Goal: Task Accomplishment & Management: Use online tool/utility

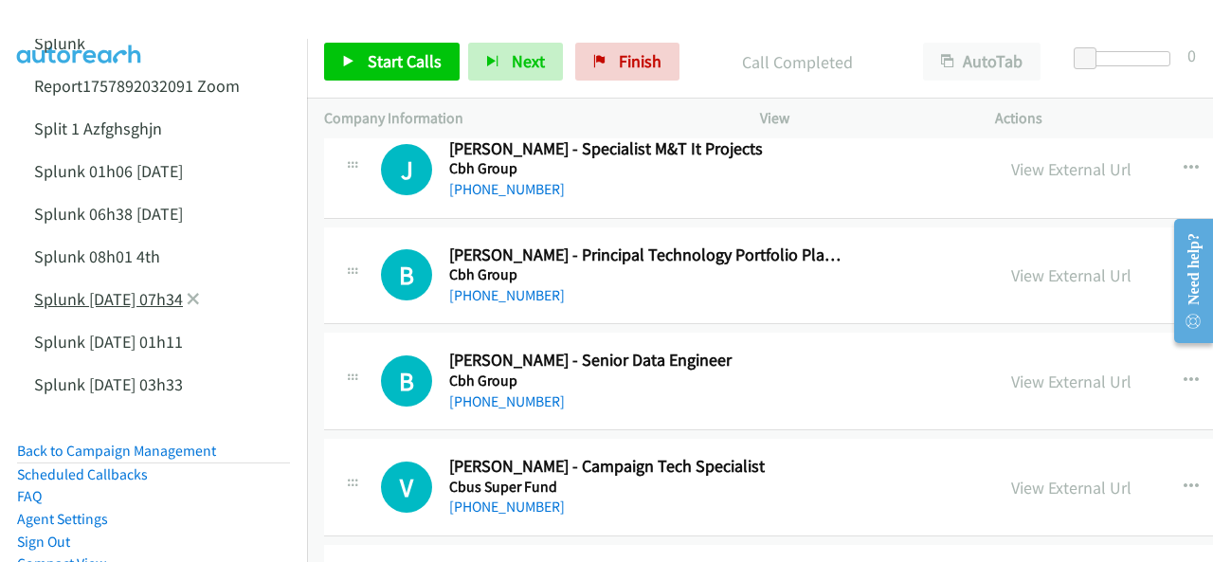
scroll to position [95, 0]
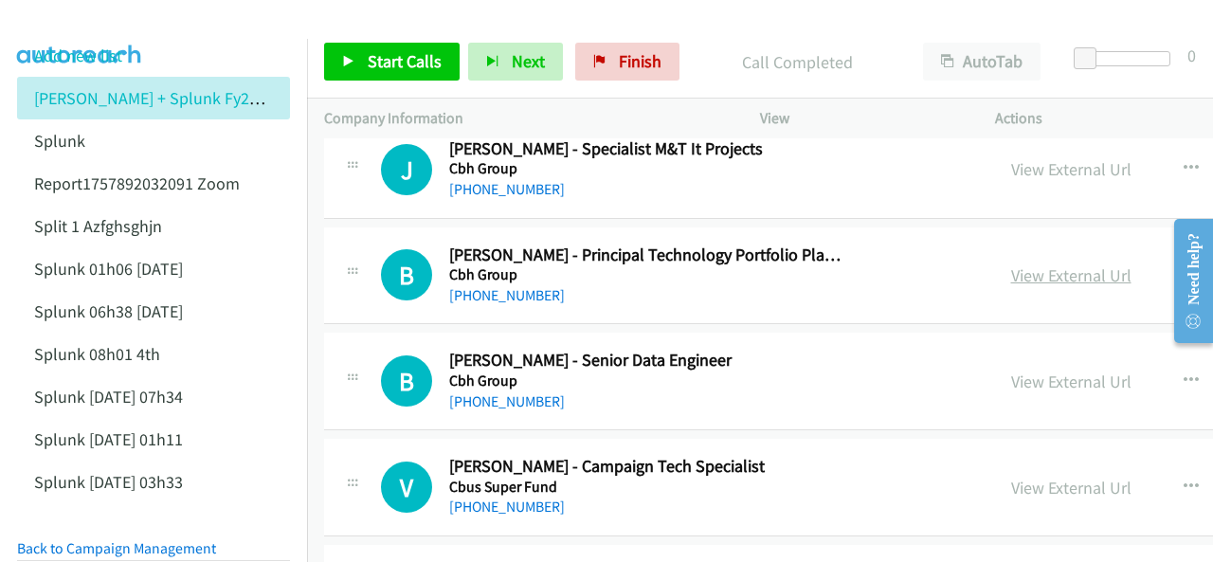
click at [1011, 267] on link "View External Url" at bounding box center [1071, 275] width 120 height 22
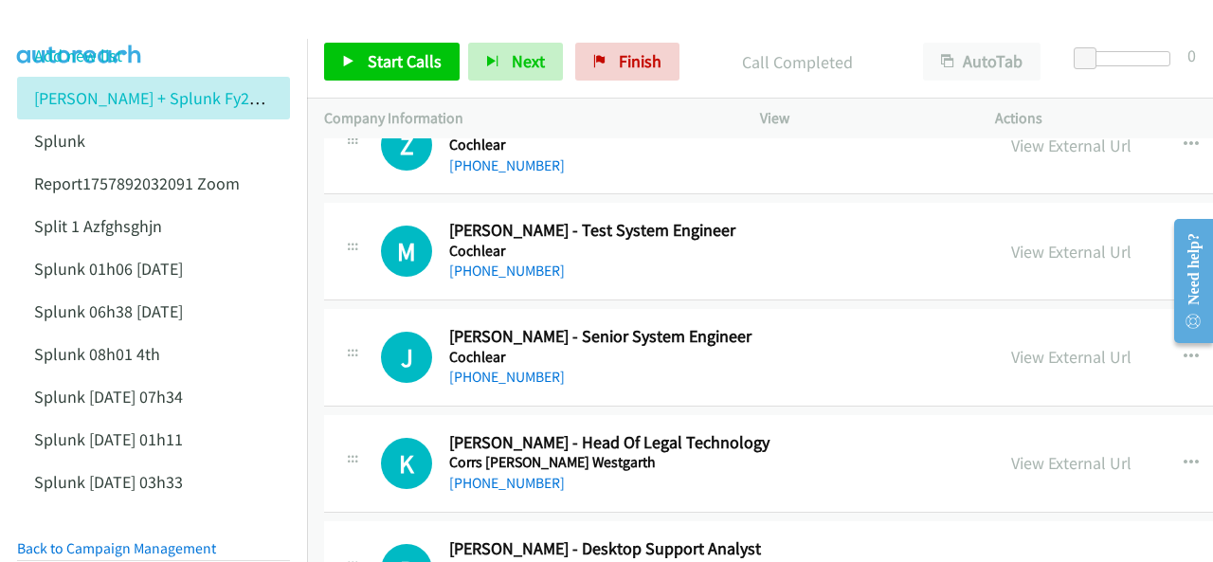
scroll to position [2653, 0]
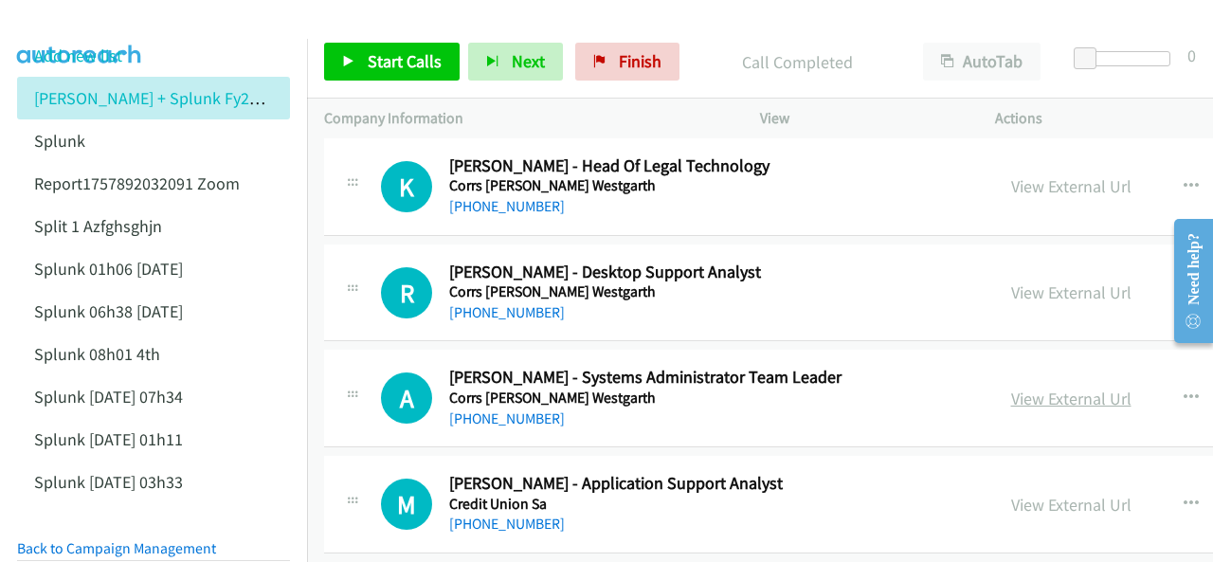
click at [1011, 392] on link "View External Url" at bounding box center [1071, 398] width 120 height 22
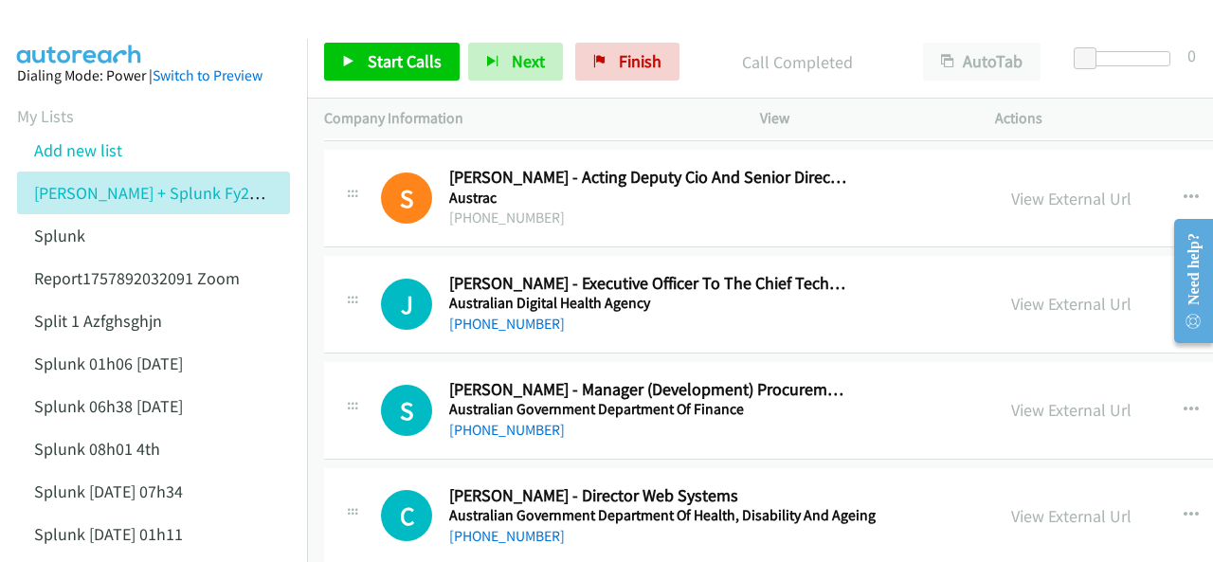
scroll to position [284, 0]
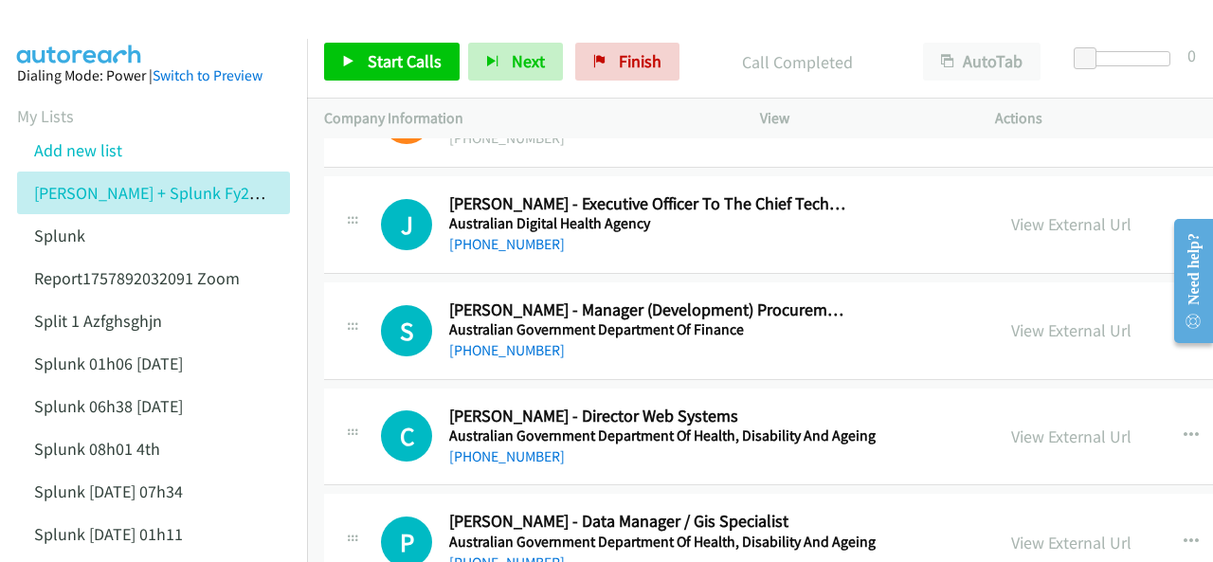
click at [117, 29] on img at bounding box center [80, 33] width 142 height 66
click at [74, 29] on img at bounding box center [80, 33] width 142 height 66
click at [77, 22] on img at bounding box center [80, 33] width 142 height 66
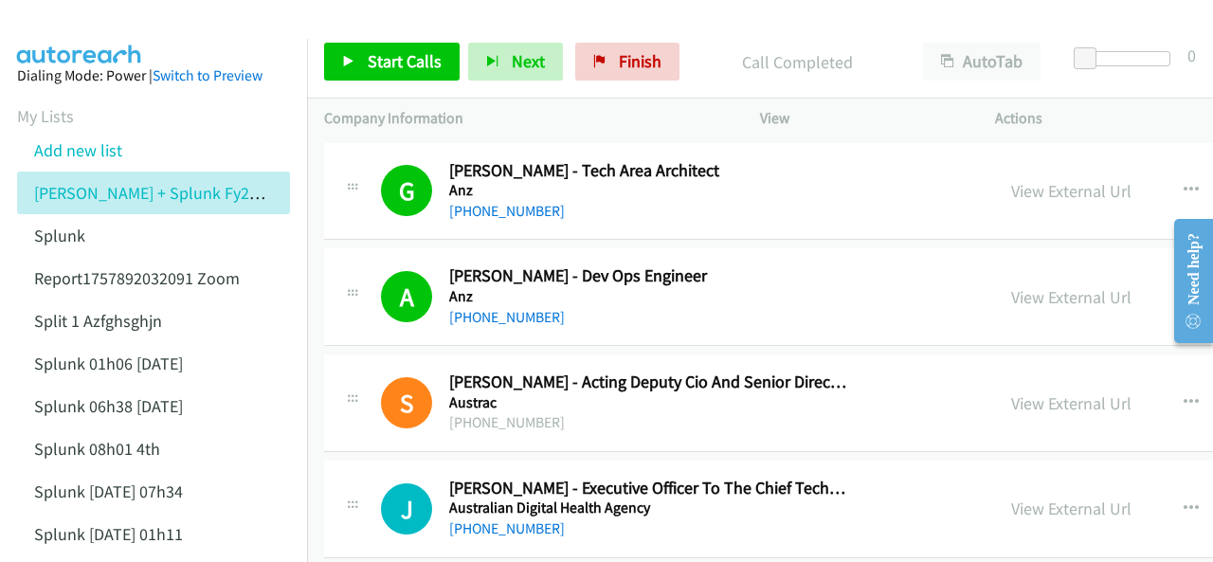
scroll to position [95, 0]
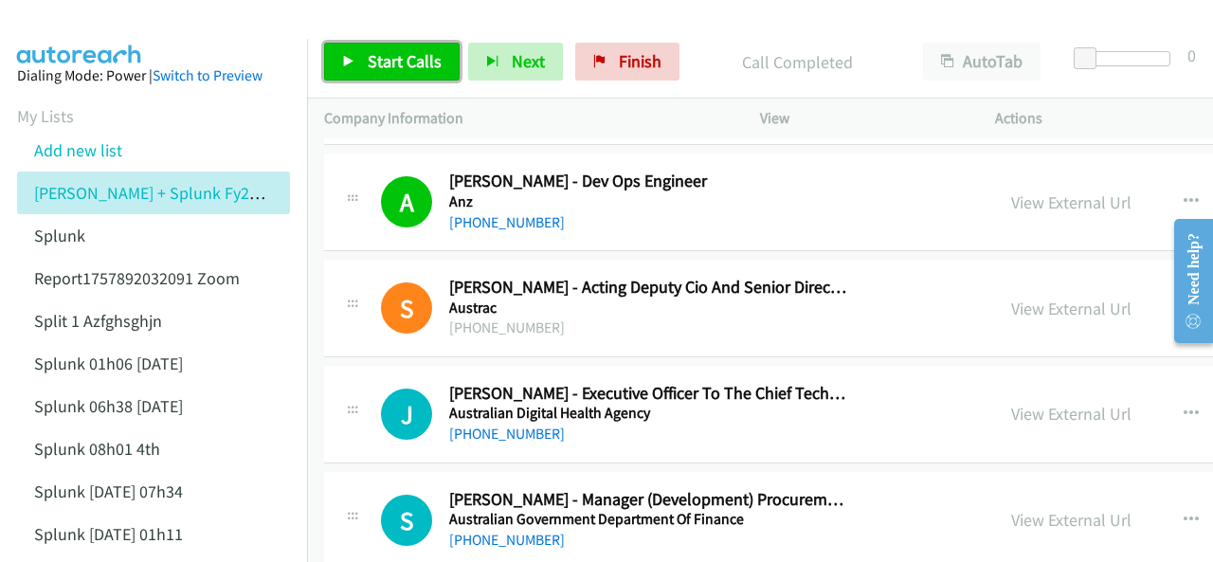
click at [402, 61] on span "Start Calls" at bounding box center [405, 61] width 74 height 22
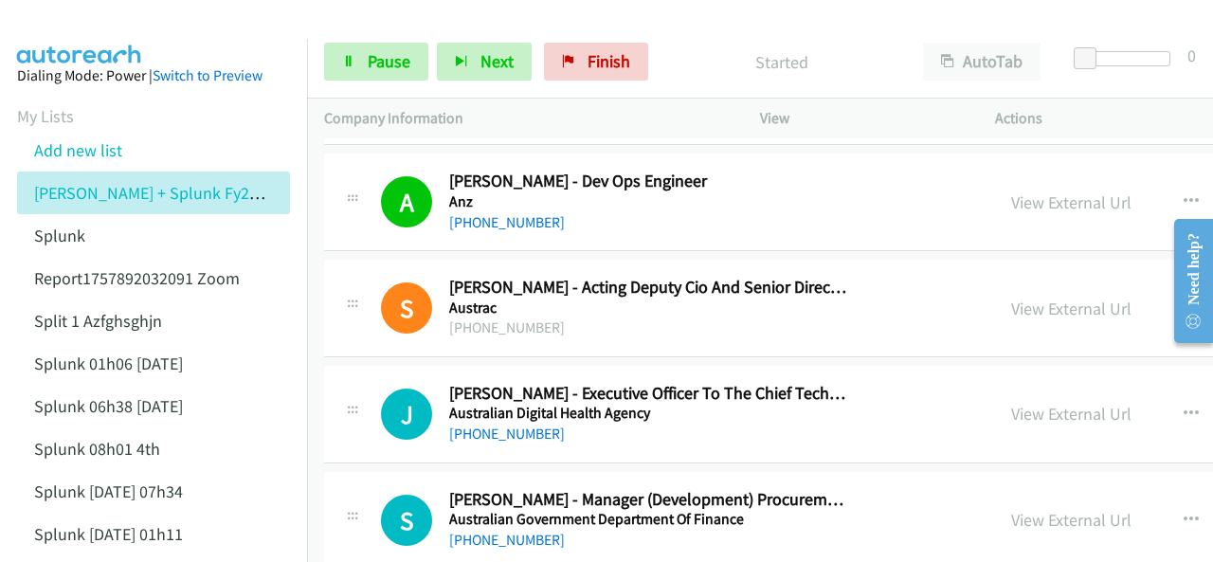
click at [104, 24] on img at bounding box center [80, 33] width 142 height 66
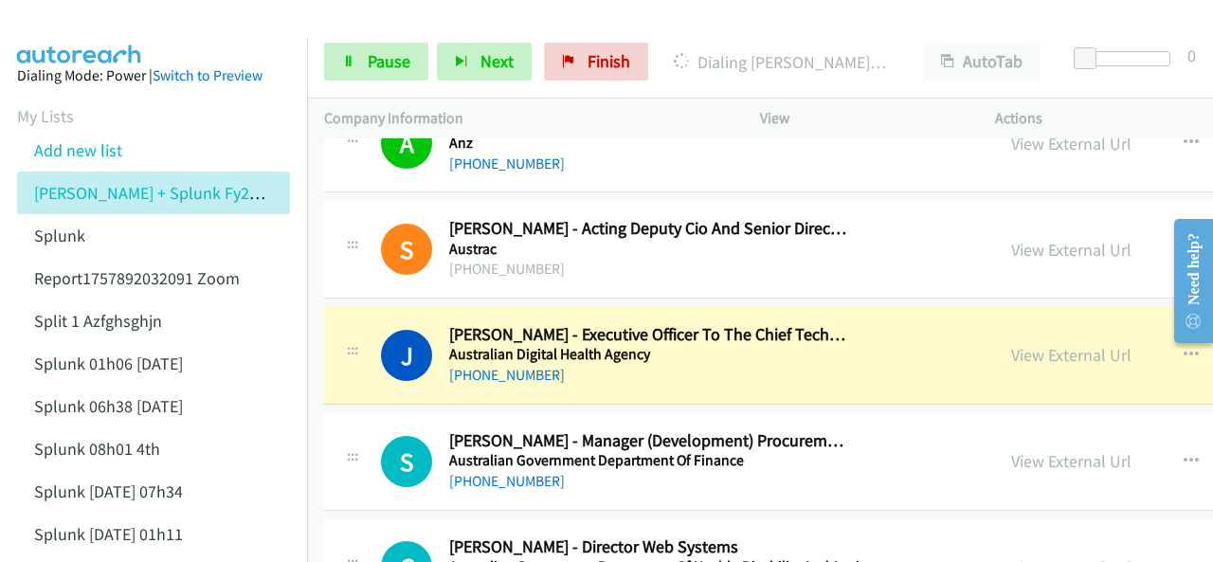
scroll to position [189, 0]
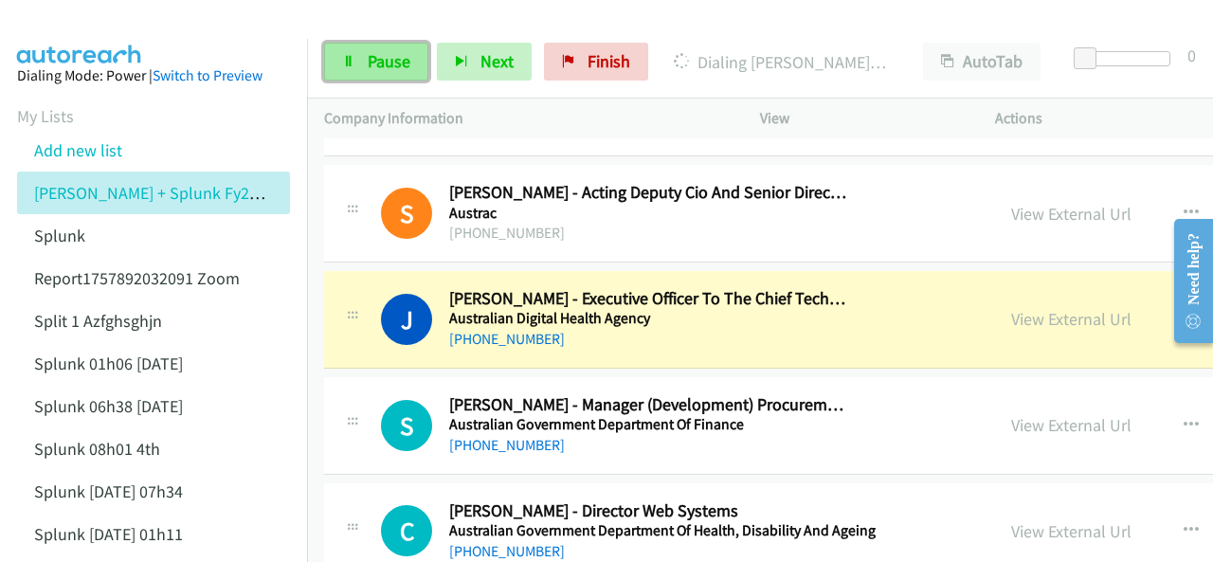
click at [362, 61] on link "Pause" at bounding box center [376, 62] width 104 height 38
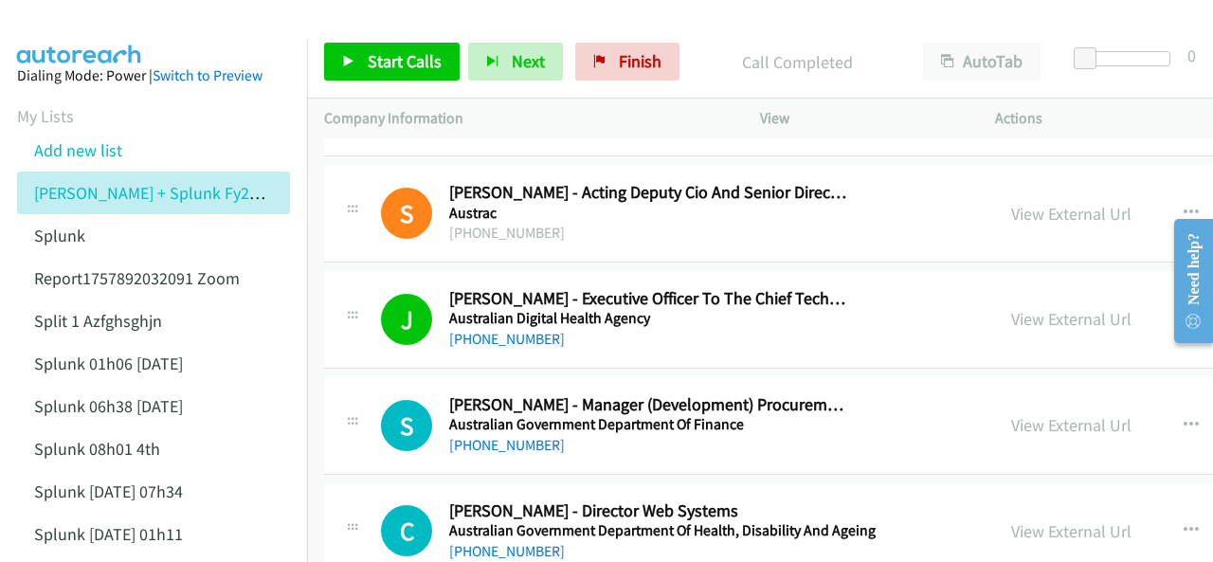
drag, startPoint x: 77, startPoint y: 40, endPoint x: 177, endPoint y: 55, distance: 101.6
click at [82, 41] on aside "Dialing Mode: Power | Switch to Preview My Lists Add new list [PERSON_NAME] + S…" at bounding box center [153, 457] width 307 height 837
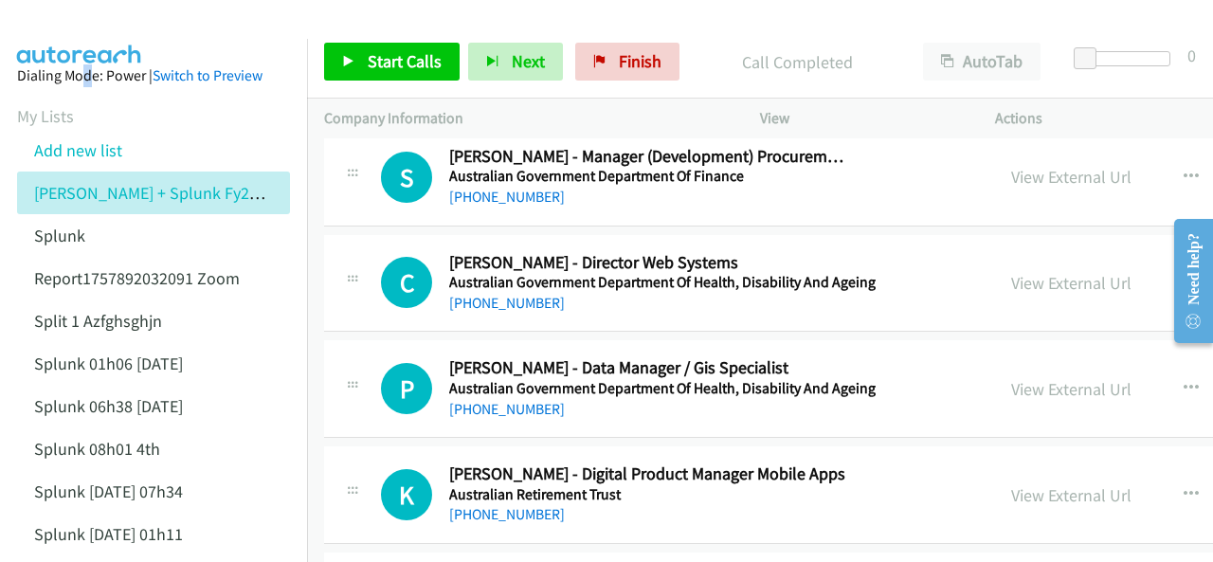
scroll to position [474, 0]
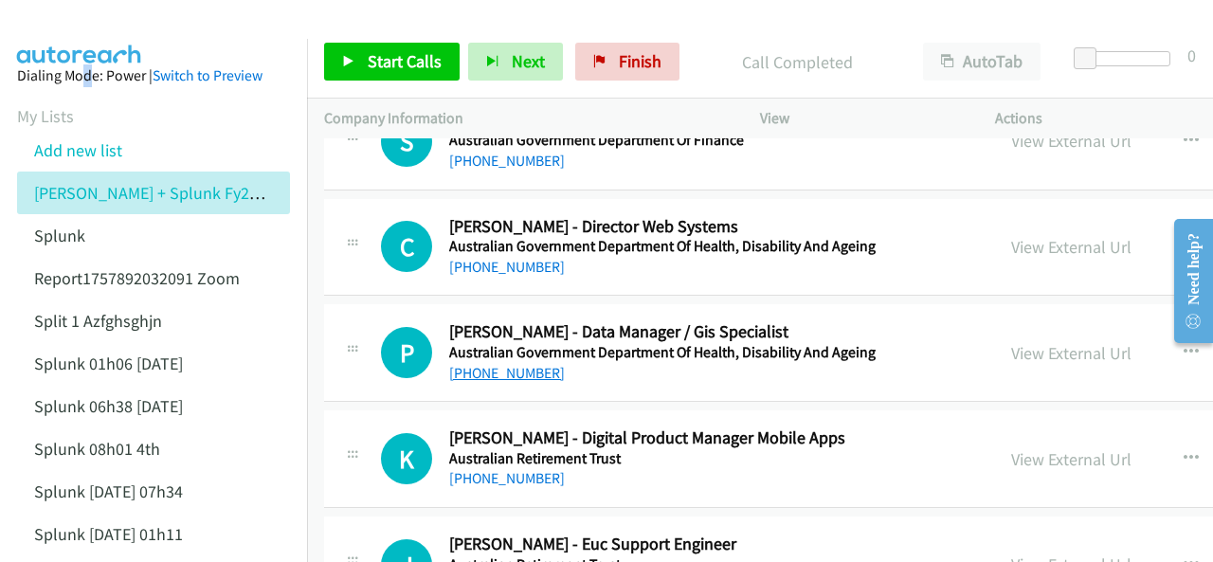
click at [483, 372] on link "[PHONE_NUMBER]" at bounding box center [507, 373] width 116 height 18
click at [70, 25] on img at bounding box center [80, 33] width 142 height 66
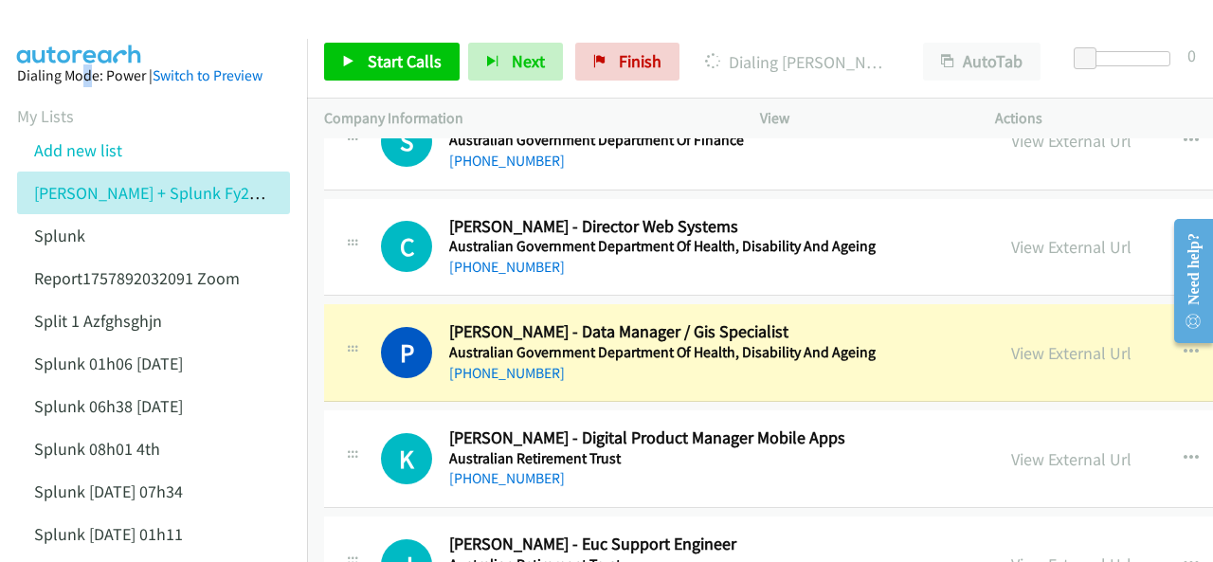
drag, startPoint x: 57, startPoint y: 29, endPoint x: 261, endPoint y: 132, distance: 228.8
click at [59, 29] on img at bounding box center [80, 33] width 142 height 66
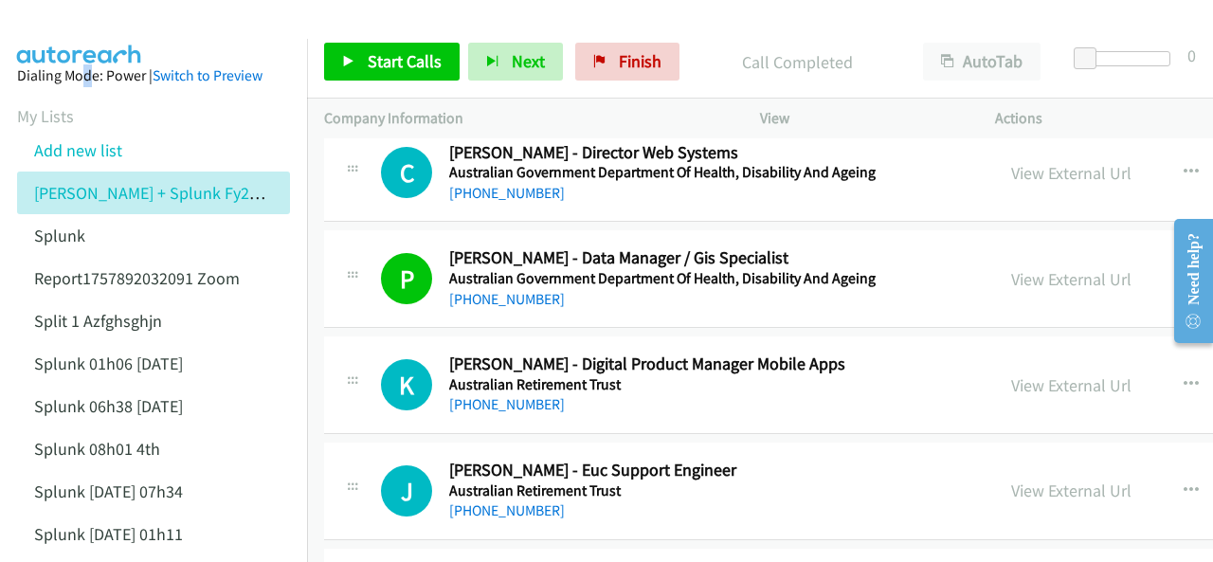
scroll to position [568, 0]
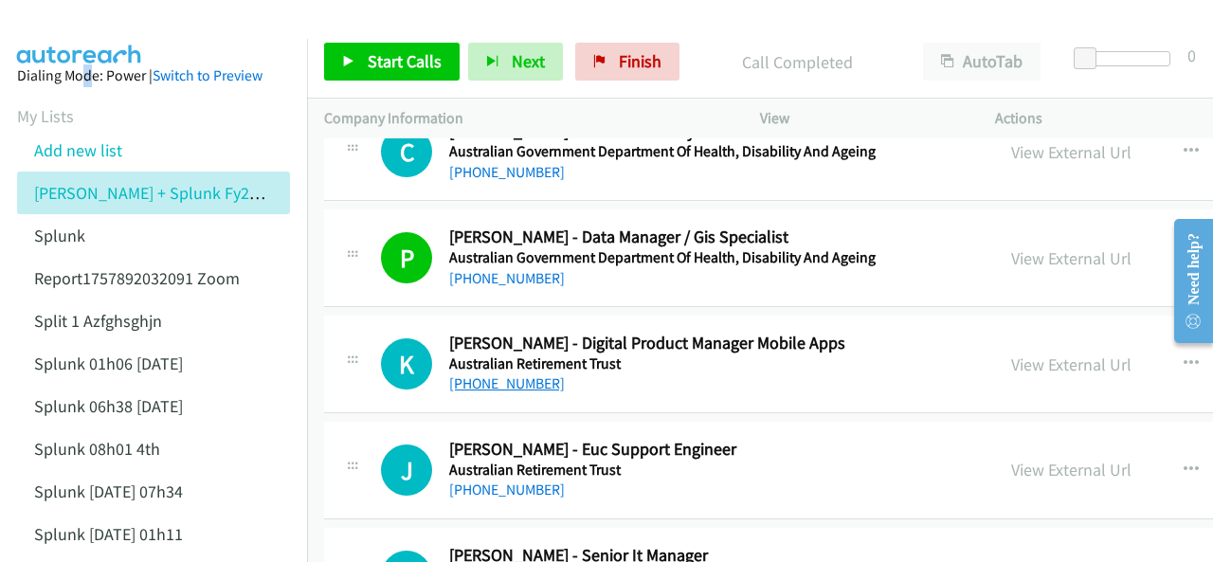
click at [501, 382] on link "[PHONE_NUMBER]" at bounding box center [507, 383] width 116 height 18
click at [85, 31] on img at bounding box center [80, 33] width 142 height 66
click at [65, 39] on aside "Dialing Mode: Power | Switch to Preview My Lists Add new list [PERSON_NAME] + S…" at bounding box center [153, 457] width 307 height 837
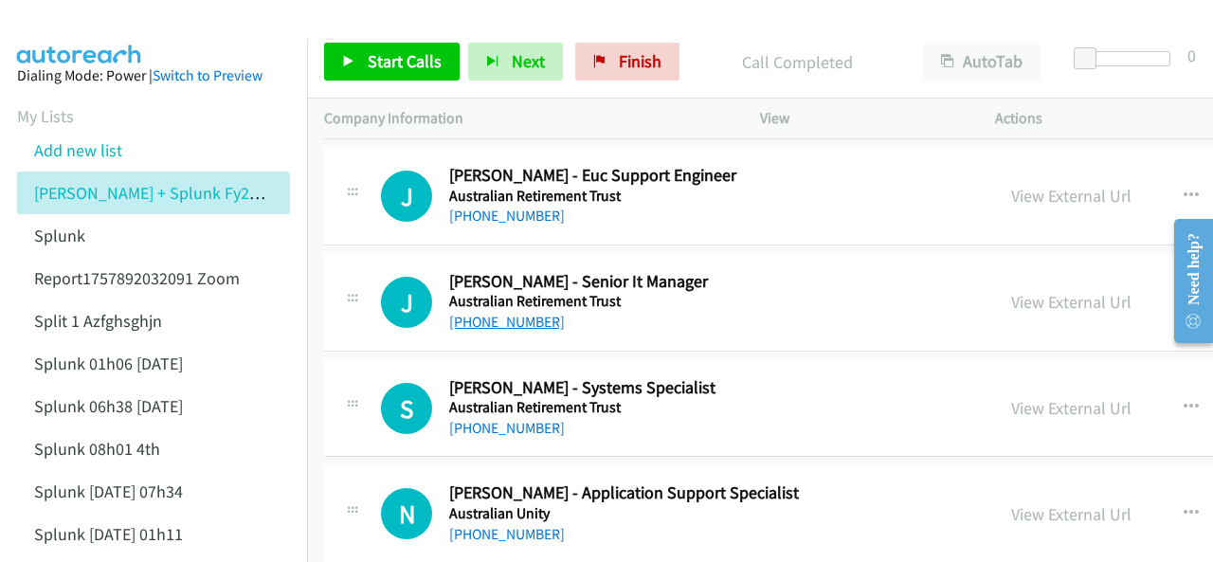
scroll to position [853, 0]
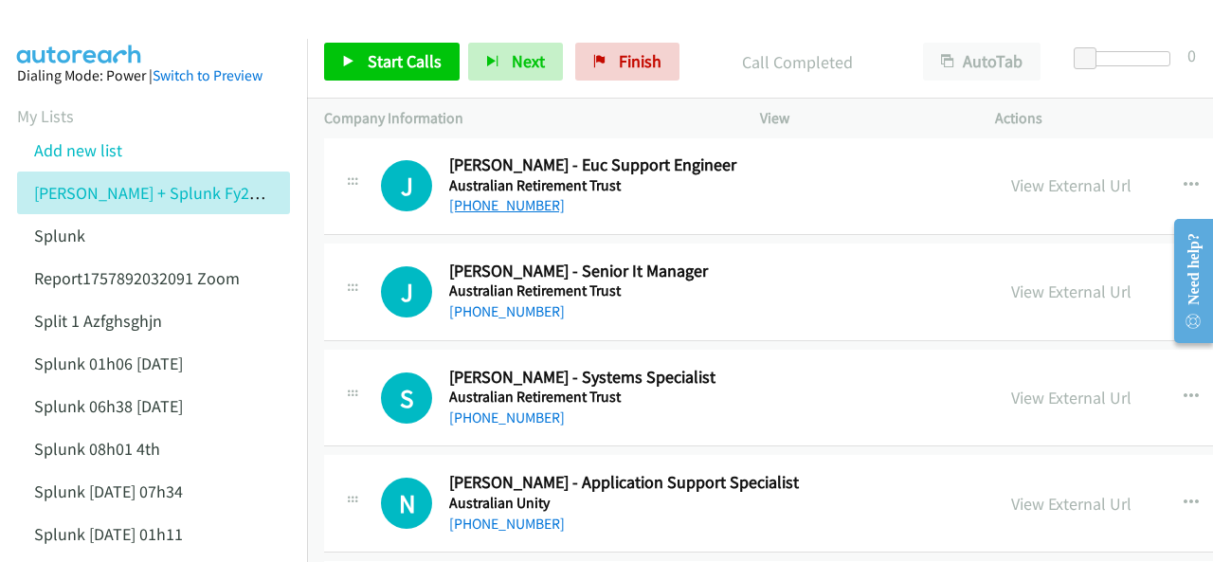
click at [521, 200] on link "[PHONE_NUMBER]" at bounding box center [507, 205] width 116 height 18
click at [86, 22] on img at bounding box center [80, 33] width 142 height 66
click at [89, 23] on img at bounding box center [80, 33] width 142 height 66
click at [493, 312] on link "[PHONE_NUMBER]" at bounding box center [507, 311] width 116 height 18
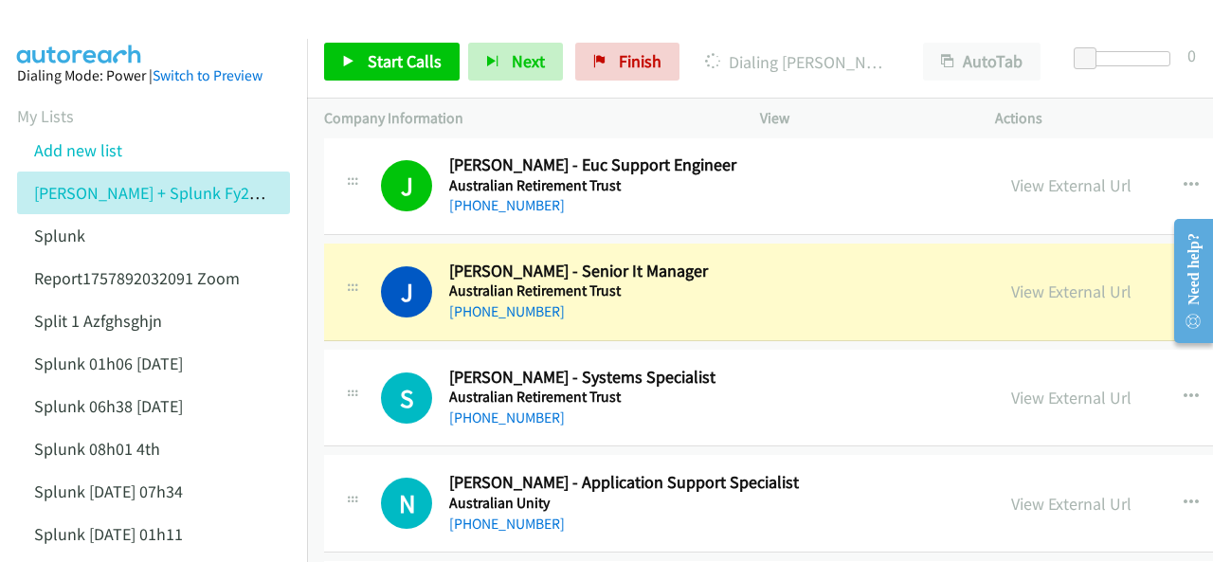
click at [75, 34] on img at bounding box center [80, 33] width 142 height 66
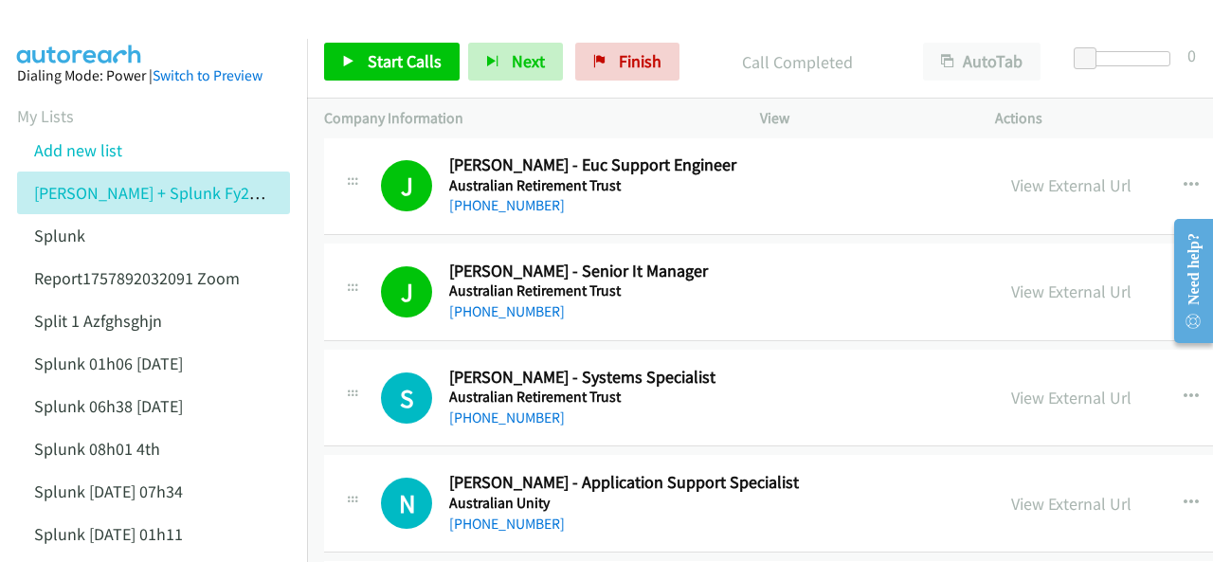
drag, startPoint x: 39, startPoint y: 25, endPoint x: 223, endPoint y: 94, distance: 196.4
click at [39, 25] on img at bounding box center [80, 33] width 142 height 66
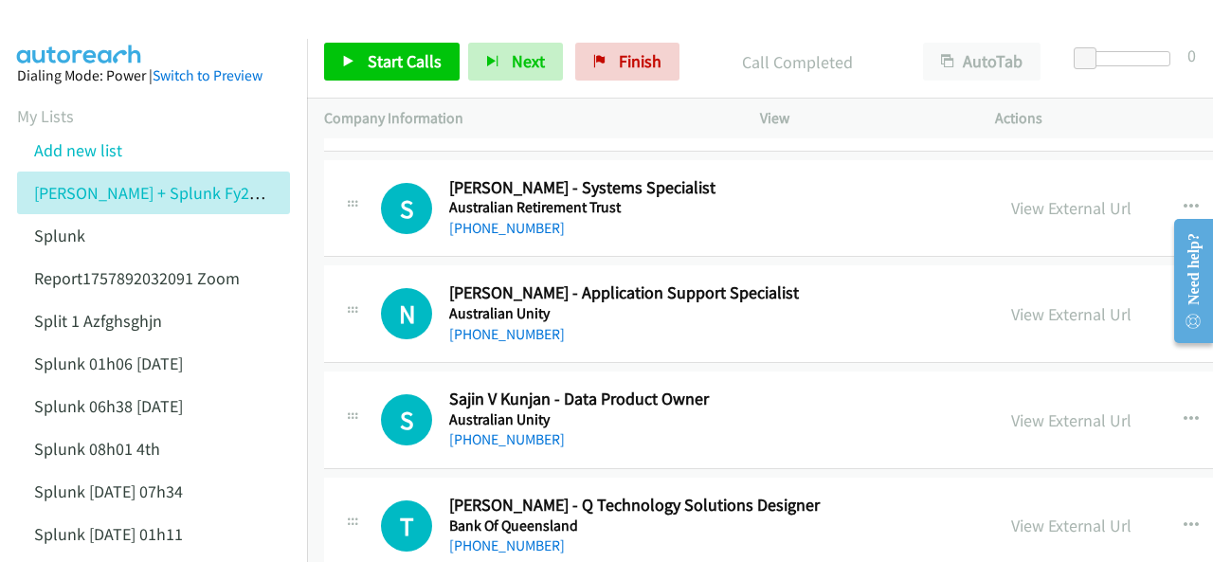
scroll to position [947, 0]
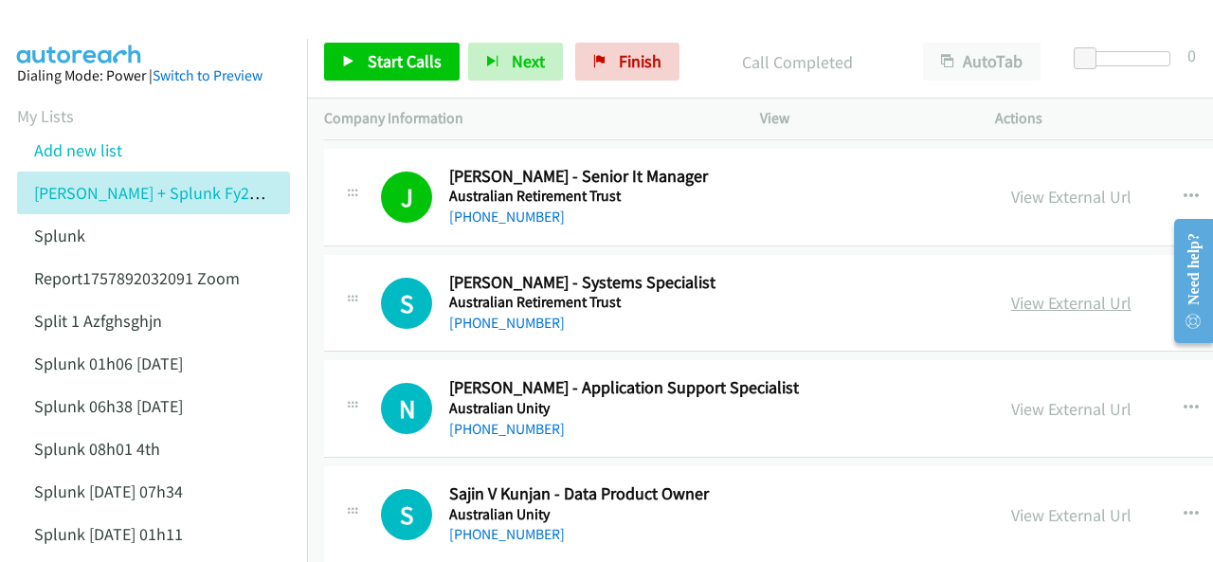
click at [1011, 302] on link "View External Url" at bounding box center [1071, 303] width 120 height 22
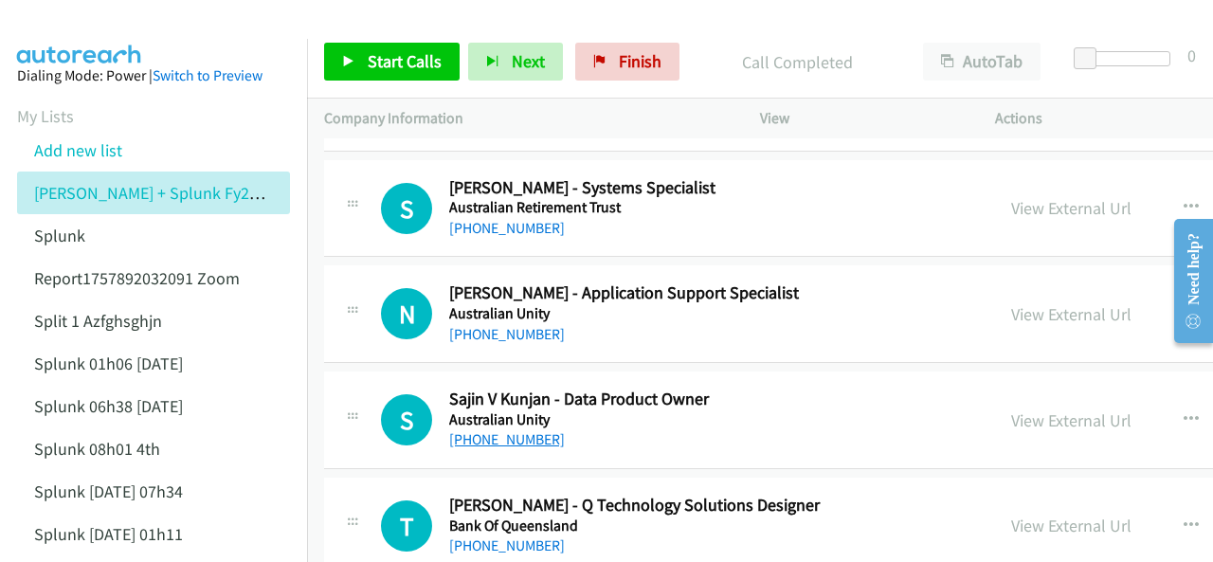
scroll to position [1137, 0]
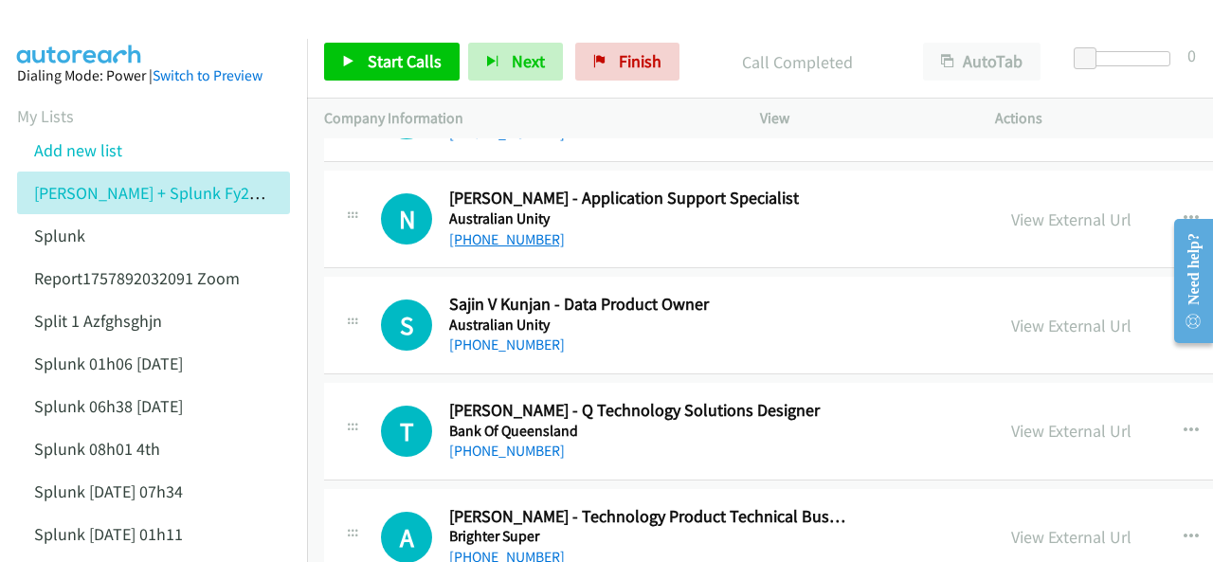
click at [487, 239] on link "[PHONE_NUMBER]" at bounding box center [507, 239] width 116 height 18
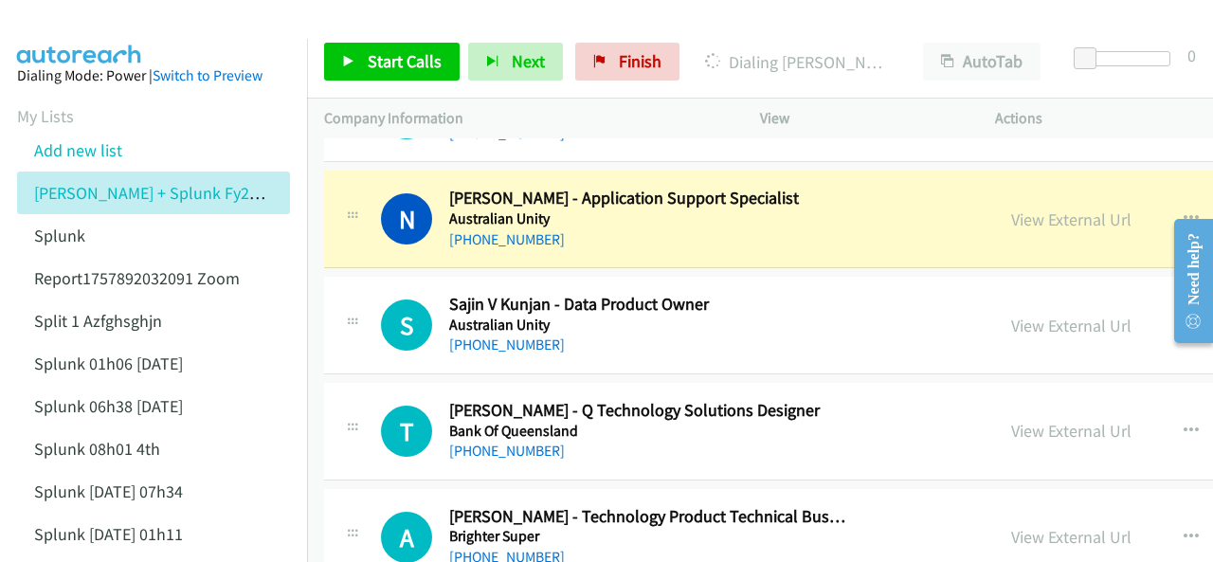
click at [81, 28] on img at bounding box center [80, 33] width 142 height 66
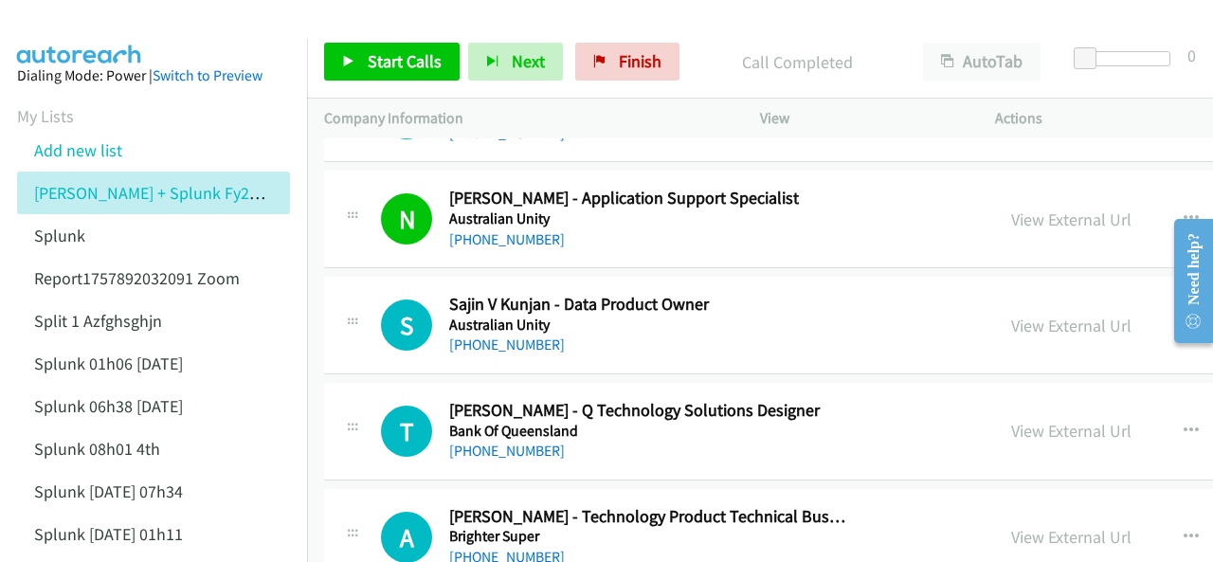
drag, startPoint x: 110, startPoint y: 33, endPoint x: 170, endPoint y: 58, distance: 64.6
click at [110, 33] on img at bounding box center [80, 33] width 142 height 66
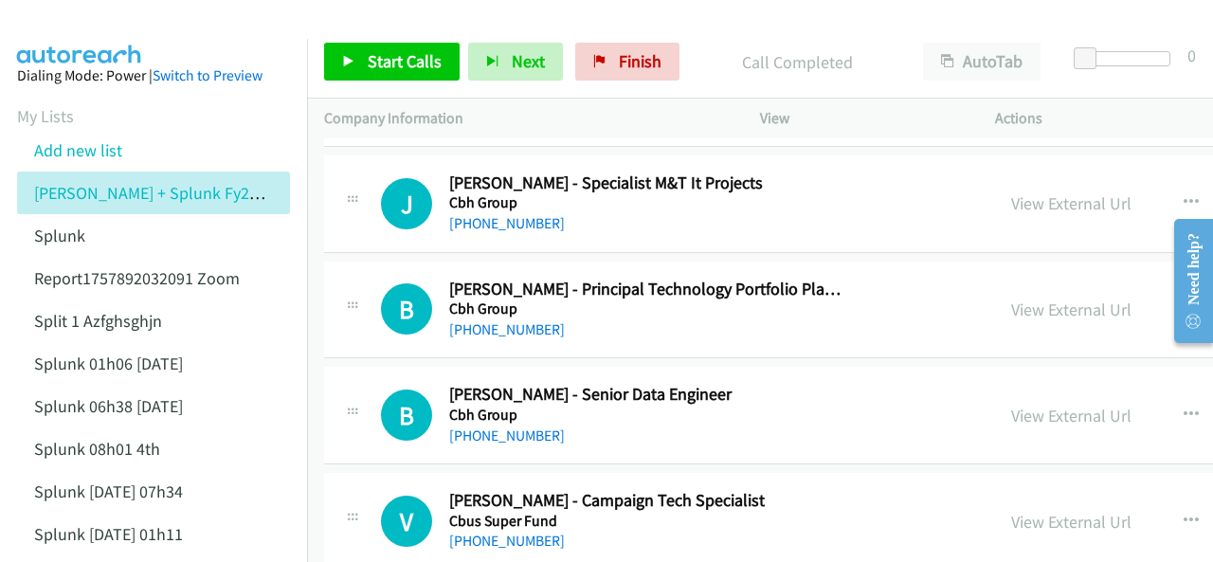
scroll to position [1611, 0]
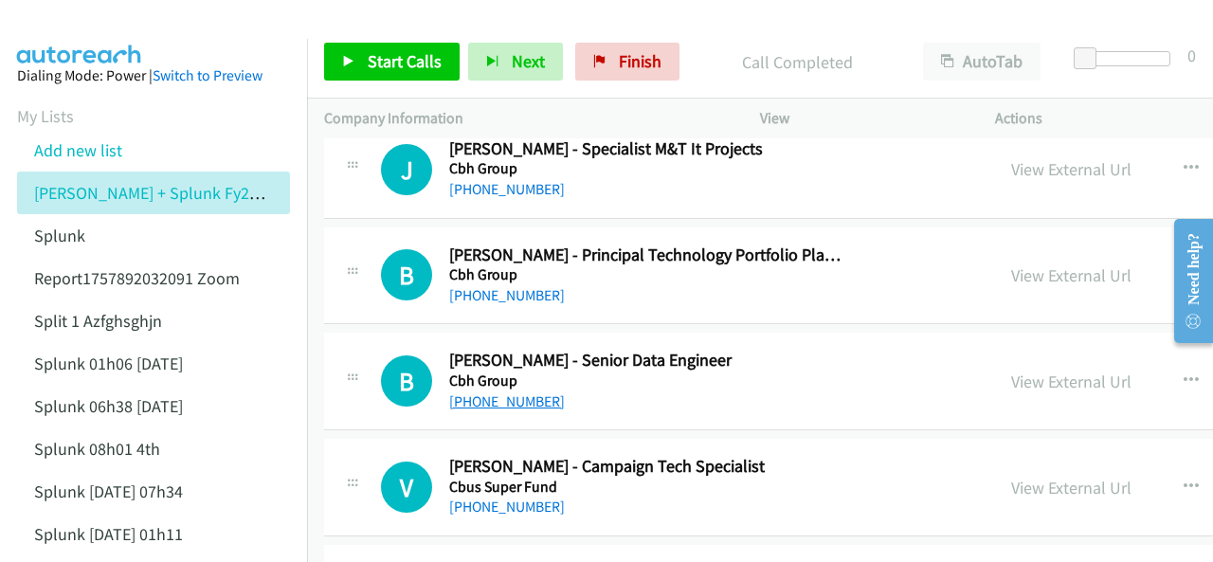
click at [478, 393] on link "[PHONE_NUMBER]" at bounding box center [507, 401] width 116 height 18
click at [123, 43] on aside "Dialing Mode: Power | Switch to Preview My Lists Add new list [PERSON_NAME] + S…" at bounding box center [153, 457] width 307 height 837
click at [81, 17] on img at bounding box center [80, 33] width 142 height 66
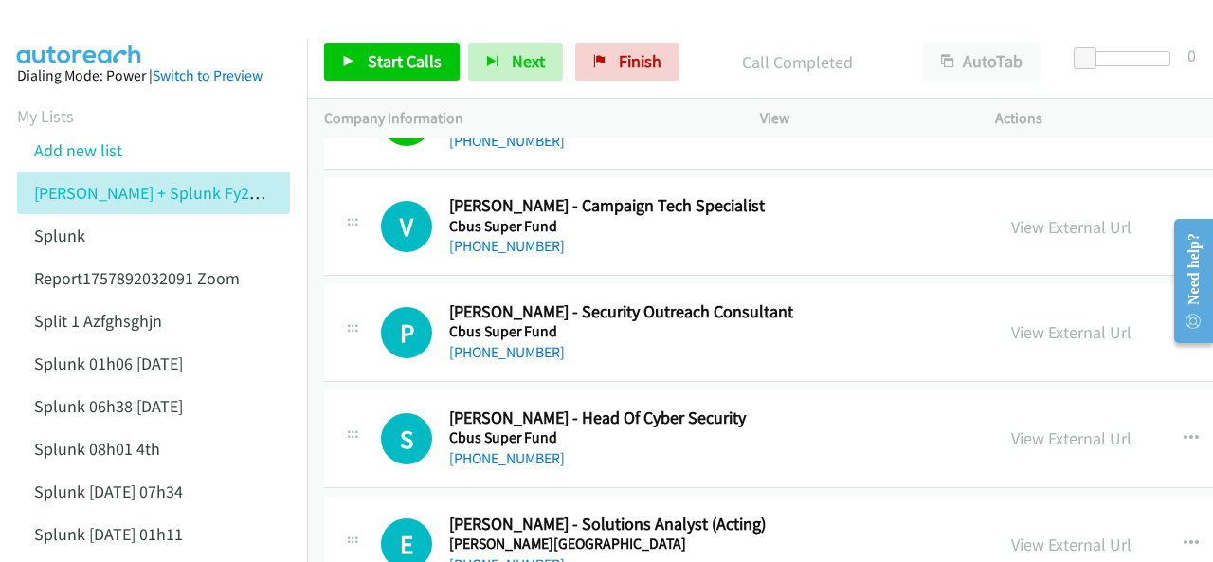
scroll to position [1895, 0]
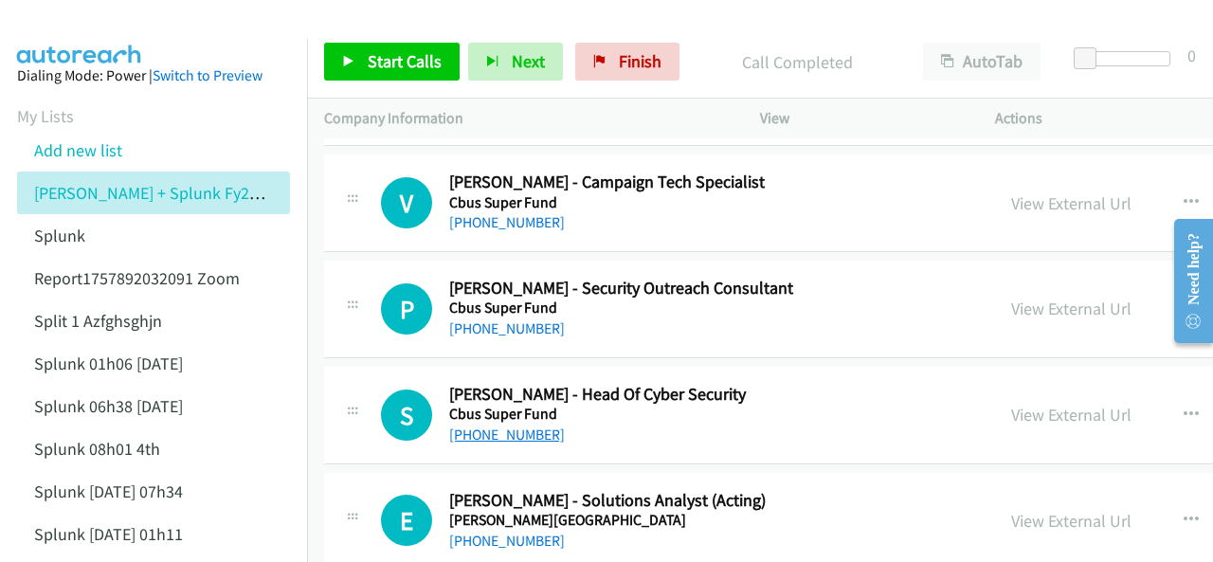
click at [506, 427] on link "[PHONE_NUMBER]" at bounding box center [507, 434] width 116 height 18
click at [78, 30] on img at bounding box center [80, 33] width 142 height 66
click at [42, 33] on img at bounding box center [80, 33] width 142 height 66
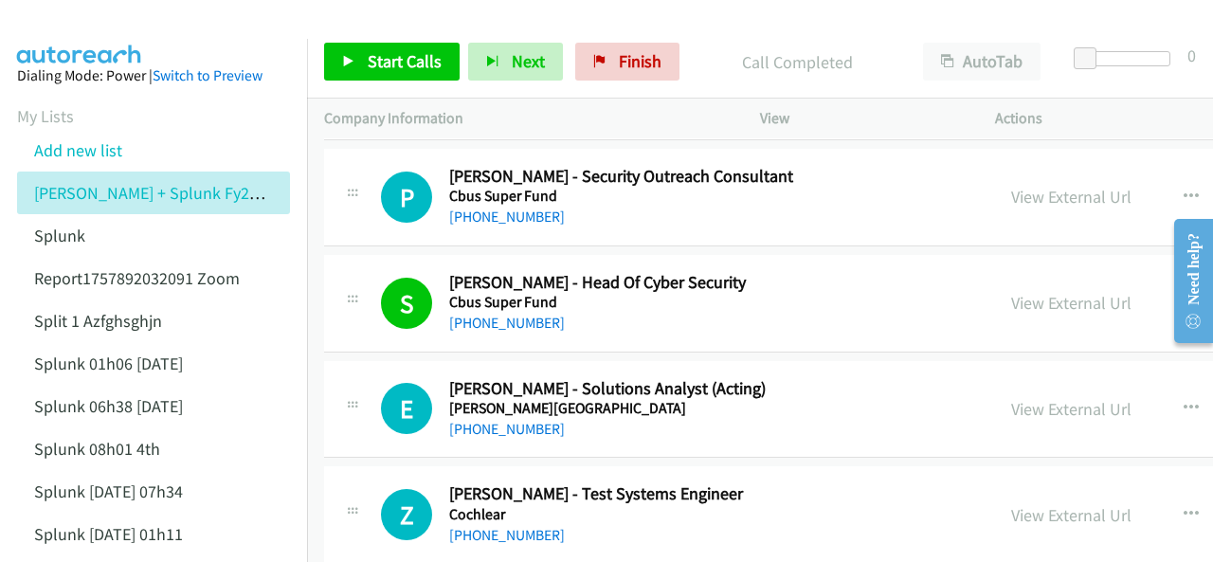
scroll to position [2084, 0]
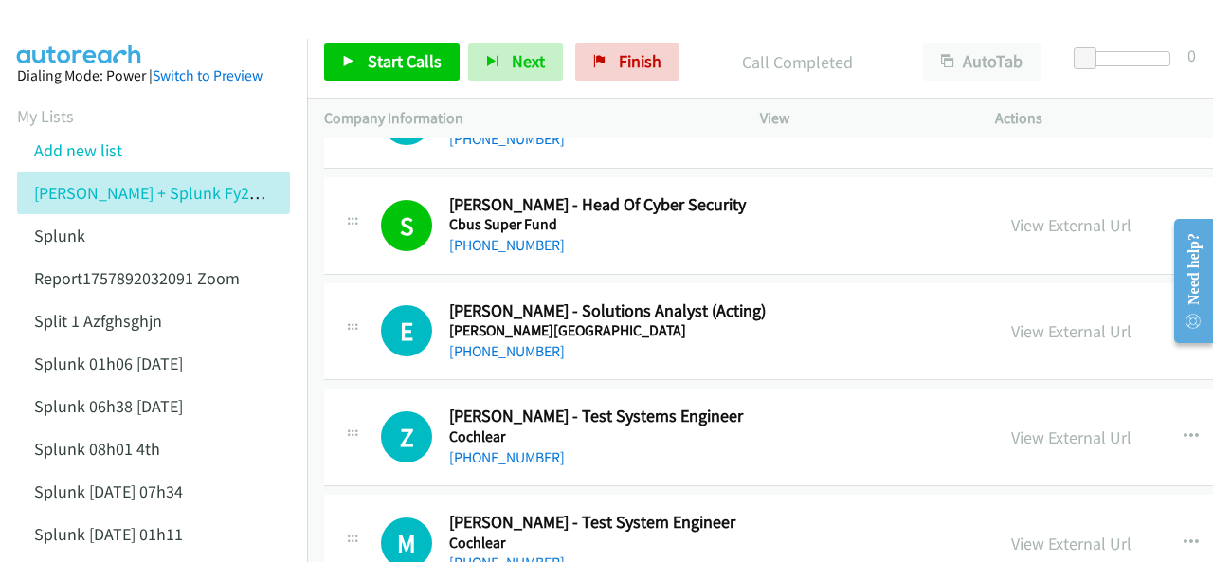
click at [74, 33] on img at bounding box center [80, 33] width 142 height 66
click at [503, 346] on link "[PHONE_NUMBER]" at bounding box center [507, 351] width 116 height 18
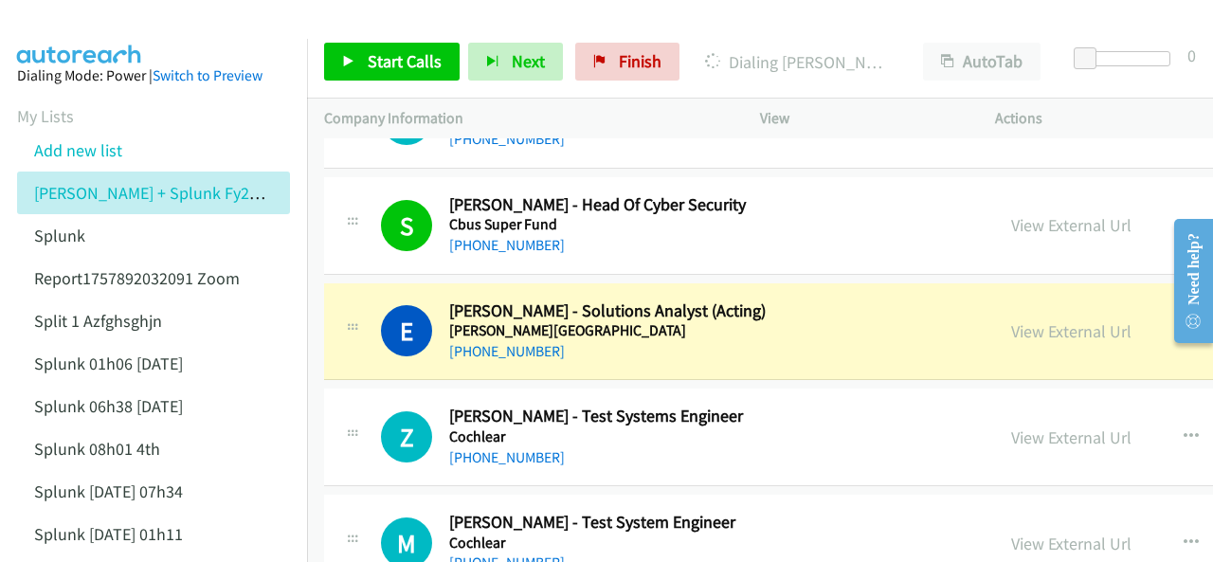
click at [42, 42] on aside "Dialing Mode: Power | Switch to Preview My Lists Add new list [PERSON_NAME] + S…" at bounding box center [153, 457] width 307 height 837
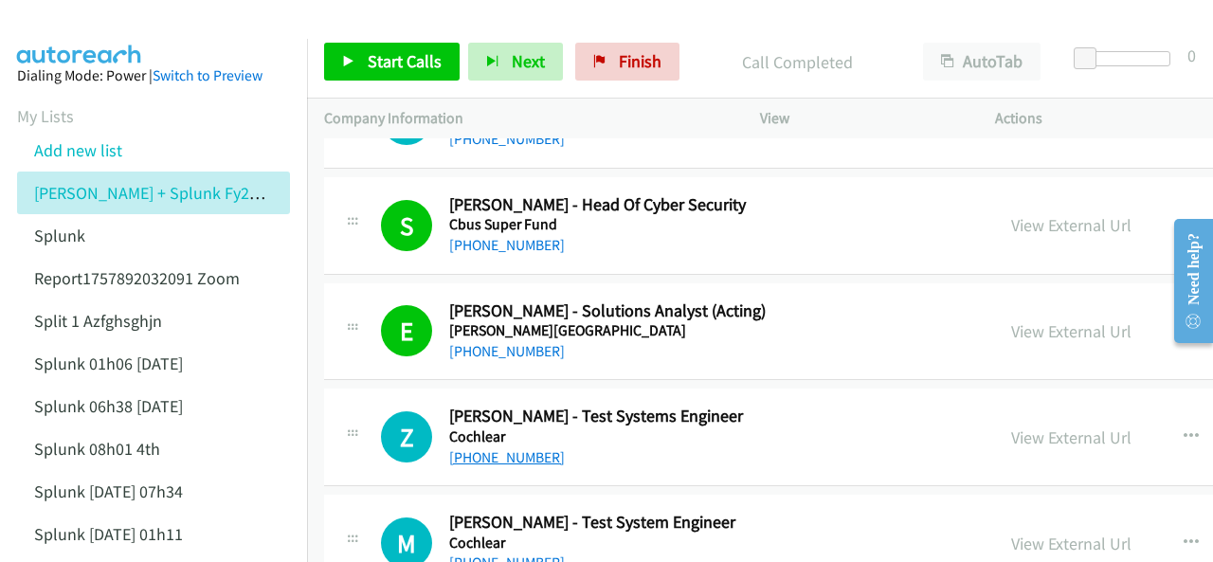
click at [501, 452] on link "[PHONE_NUMBER]" at bounding box center [507, 457] width 116 height 18
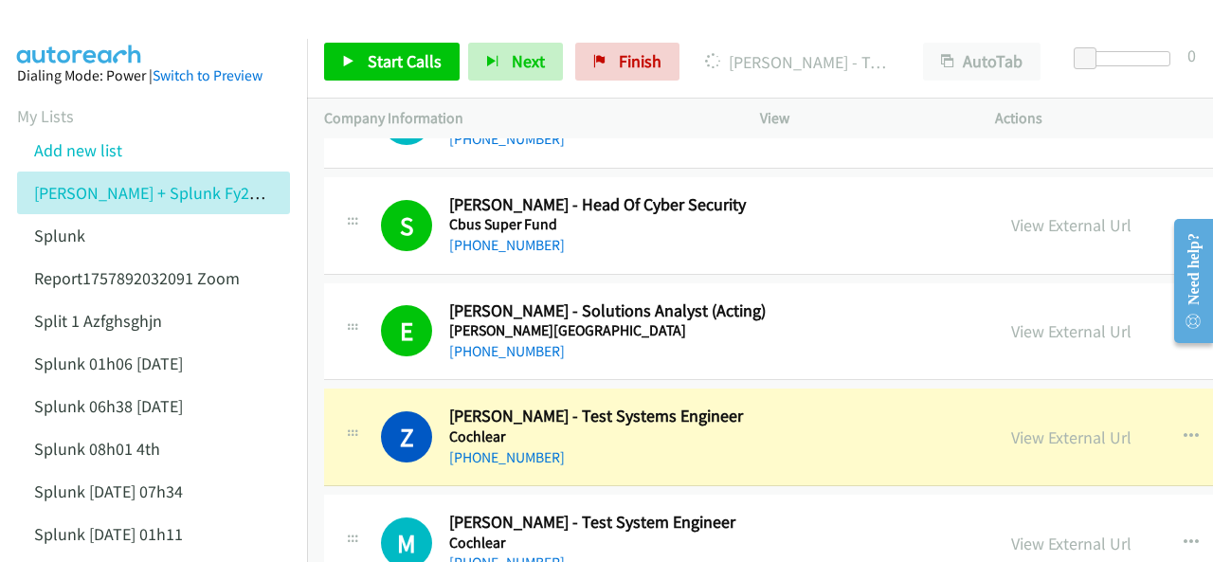
click at [94, 20] on img at bounding box center [80, 33] width 142 height 66
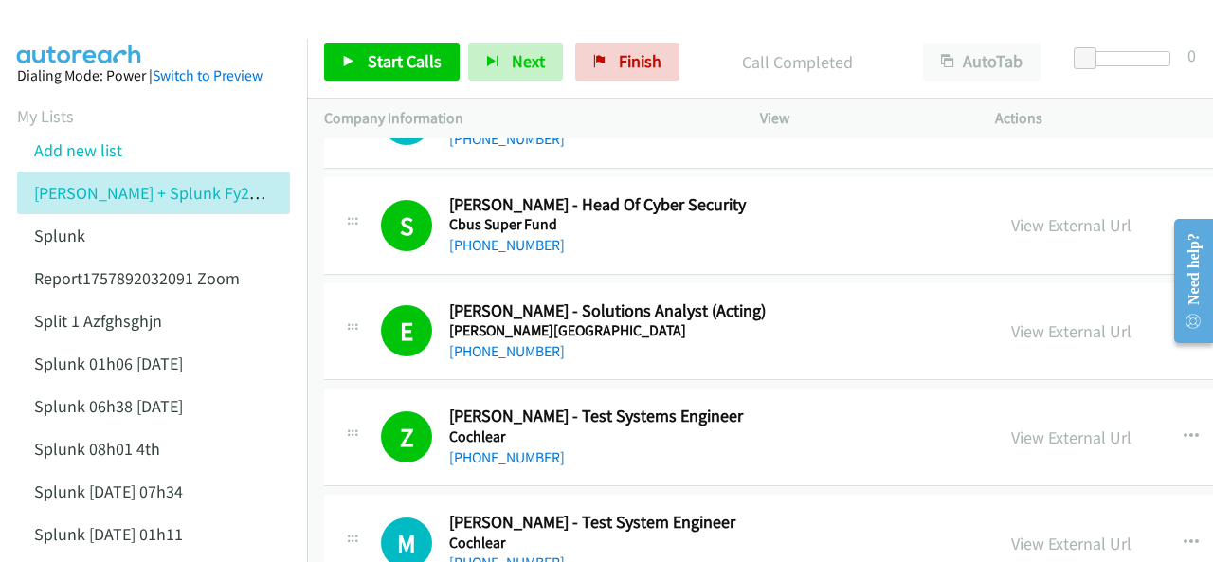
click at [81, 29] on img at bounding box center [80, 33] width 142 height 66
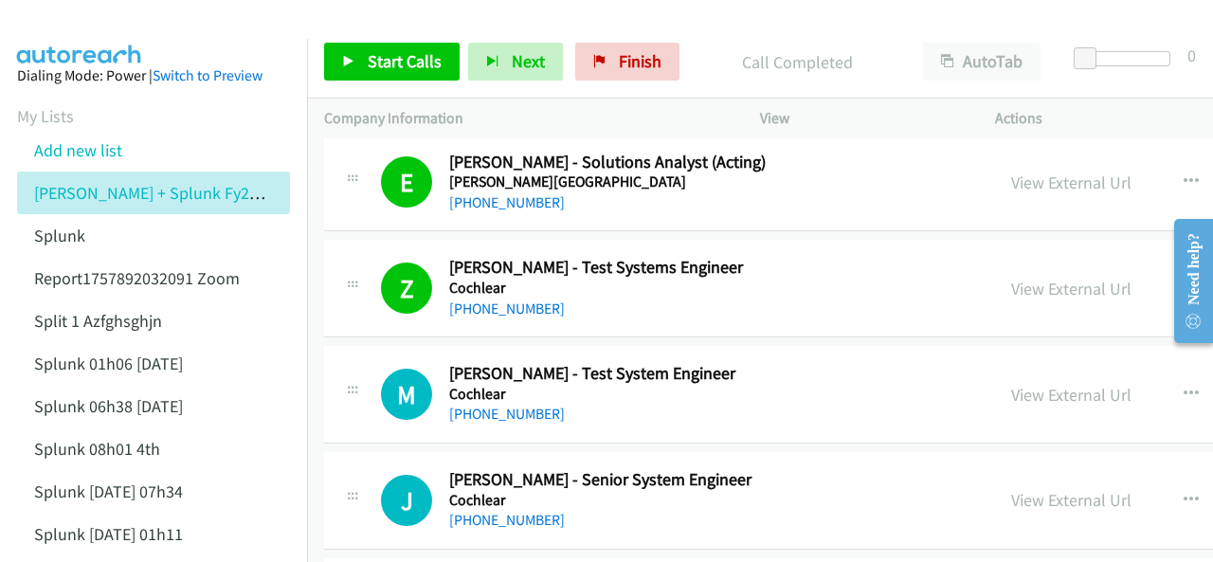
scroll to position [2274, 0]
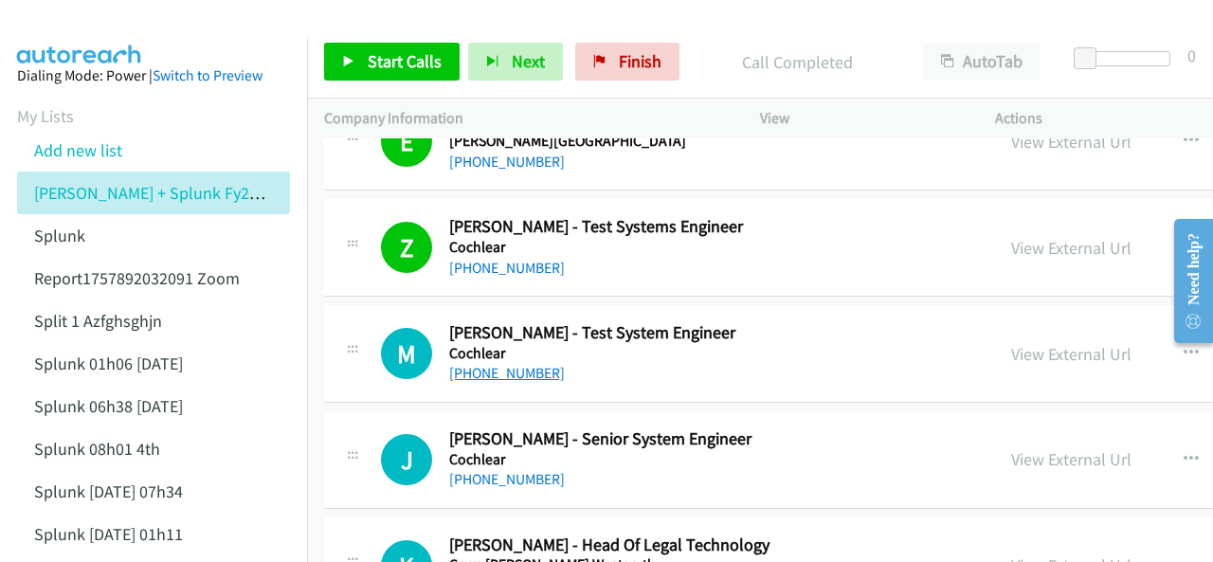
click at [495, 372] on link "[PHONE_NUMBER]" at bounding box center [507, 373] width 116 height 18
click at [80, 37] on img at bounding box center [80, 33] width 142 height 66
